Goal: Obtain resource: Obtain resource

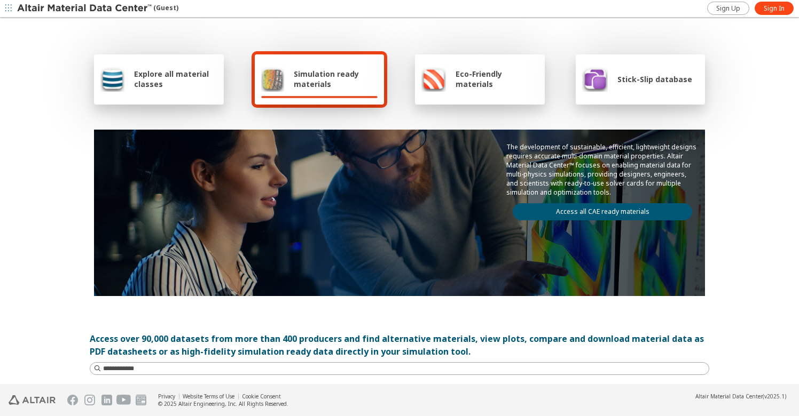
click at [591, 210] on link "Access all CAE ready materials" at bounding box center [601, 211] width 179 height 17
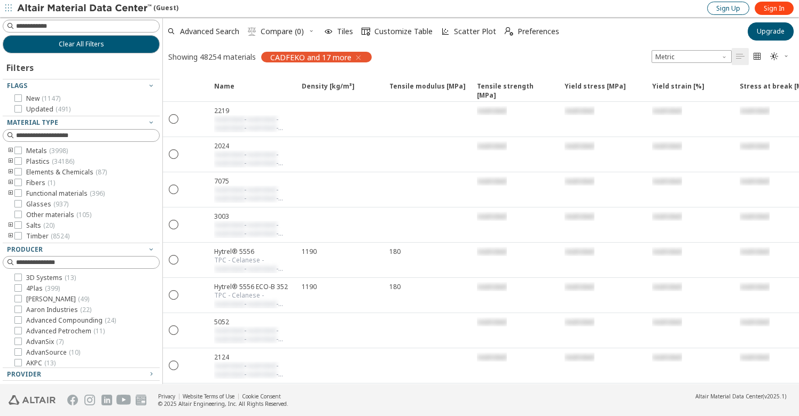
click at [735, 12] on span "Sign Up" at bounding box center [728, 8] width 24 height 9
click at [723, 9] on span "Sign Up" at bounding box center [728, 8] width 24 height 9
click at [767, 34] on span "Upgrade" at bounding box center [770, 31] width 28 height 9
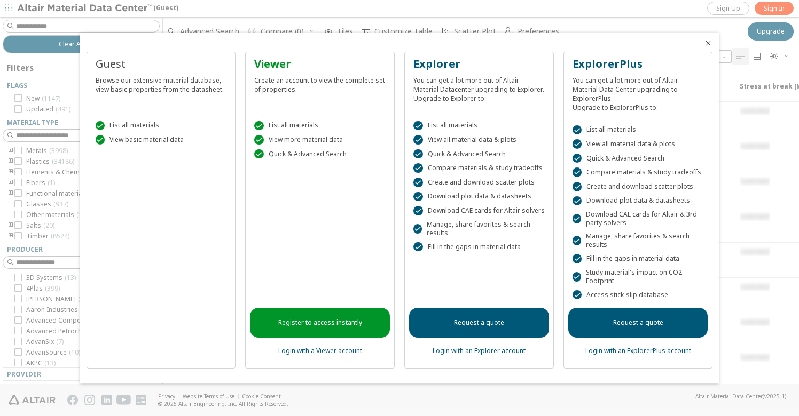
click at [336, 322] on link "Register to access instantly" at bounding box center [320, 323] width 140 height 30
click at [507, 321] on link "Request a quote" at bounding box center [479, 323] width 140 height 30
click at [337, 309] on link "Register to access instantly" at bounding box center [320, 323] width 140 height 30
